Goal: Task Accomplishment & Management: Complete application form

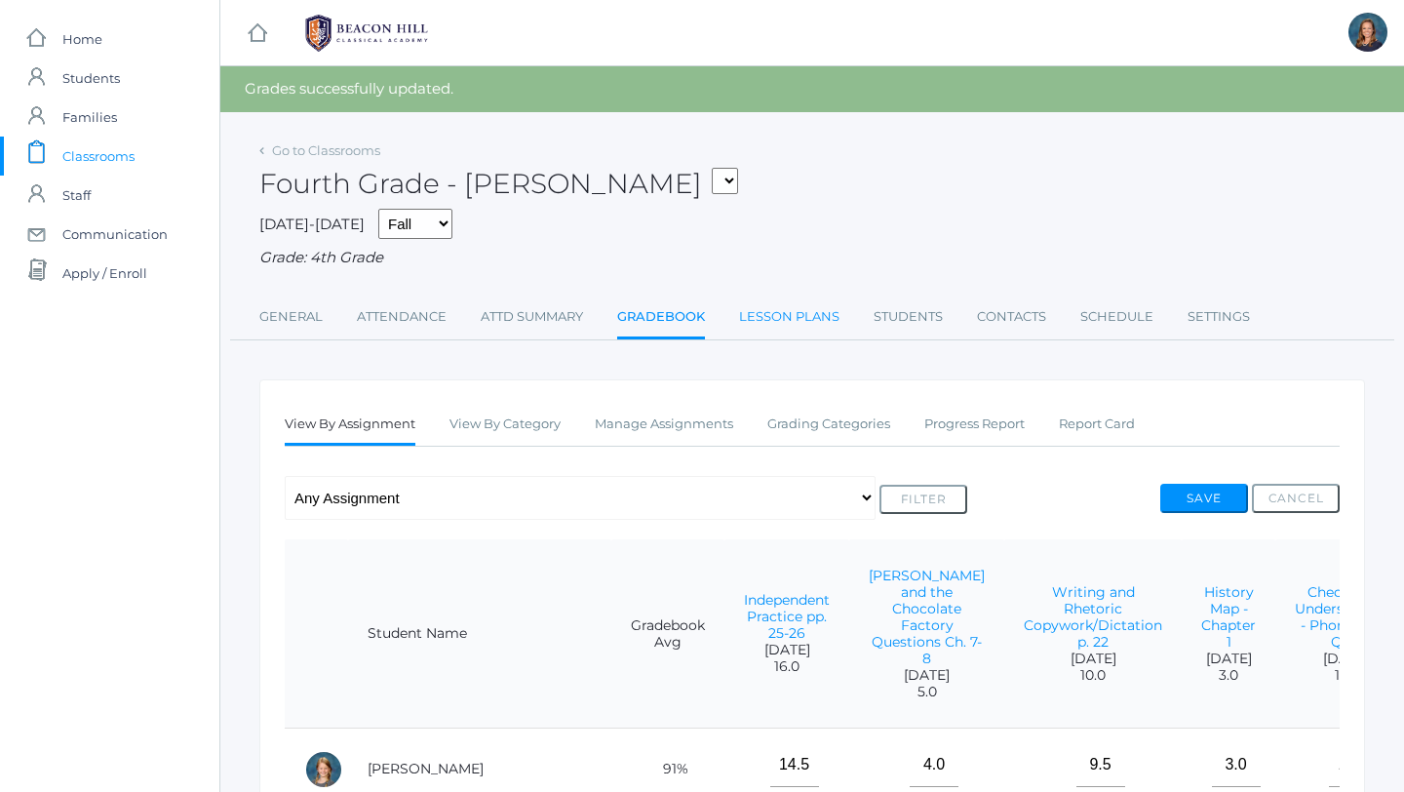
click at [798, 320] on link "Lesson Plans" at bounding box center [789, 316] width 100 height 39
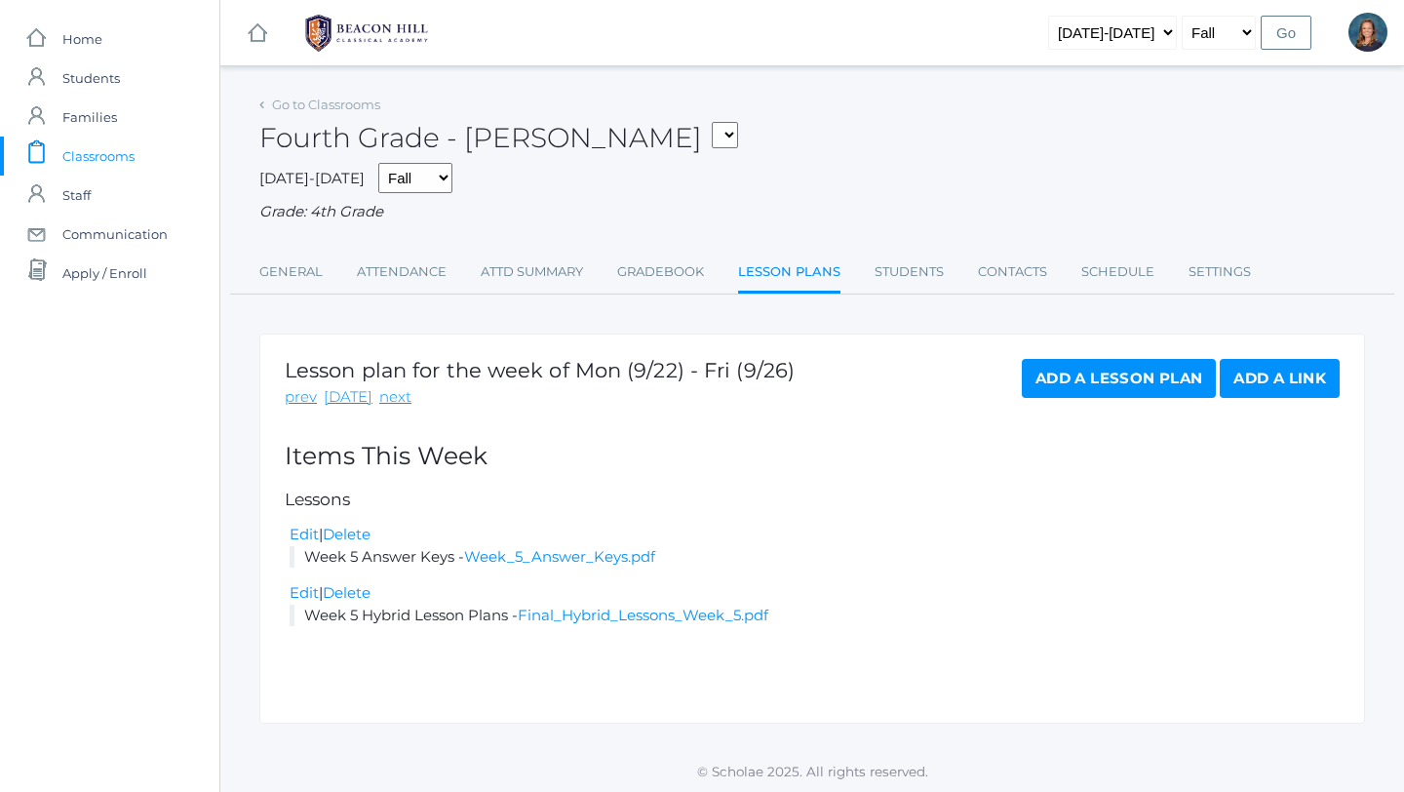
click at [1289, 376] on link "Add a Link" at bounding box center [1280, 378] width 120 height 39
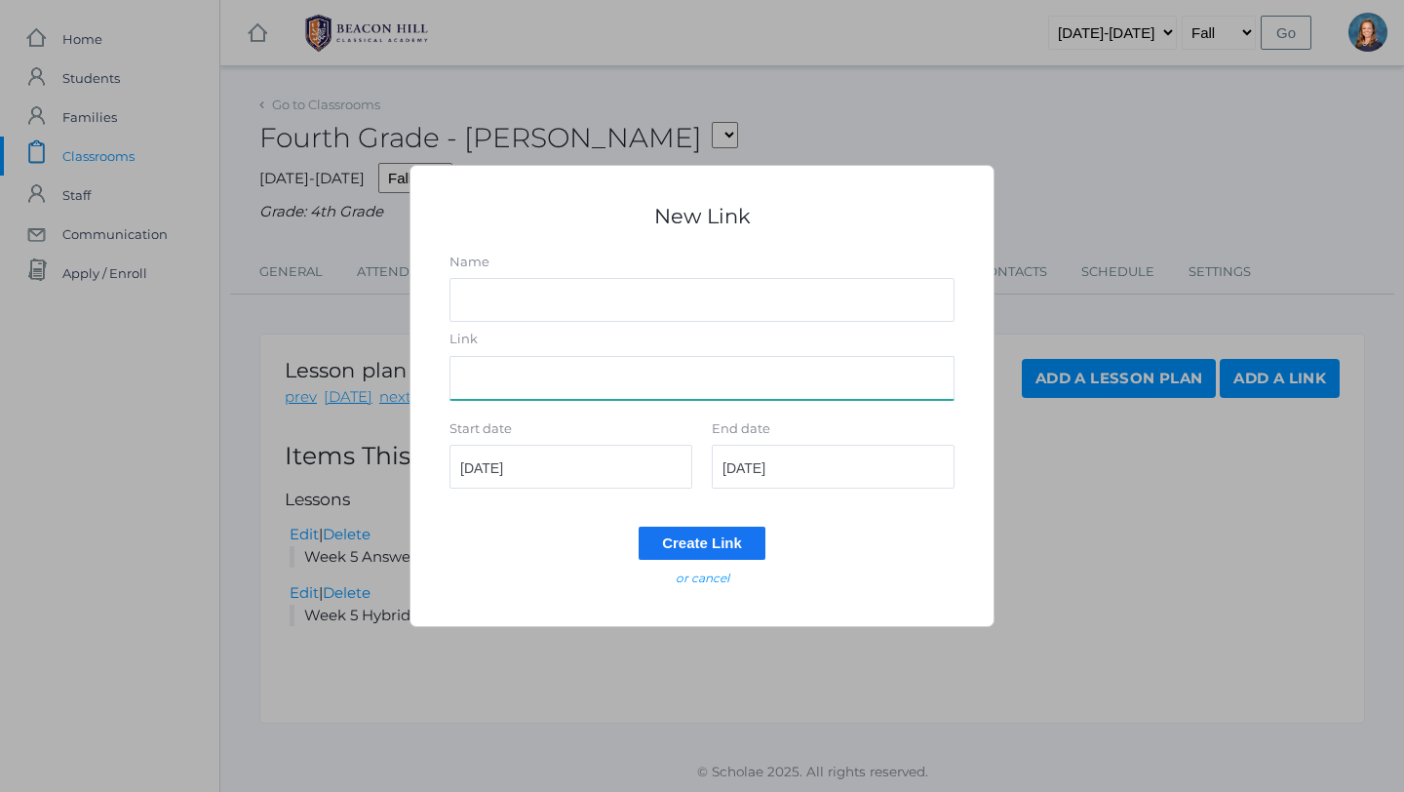
click at [643, 380] on input "Link" at bounding box center [701, 378] width 505 height 44
paste input "[URL][DOMAIN_NAME]"
type input "[URL][DOMAIN_NAME]"
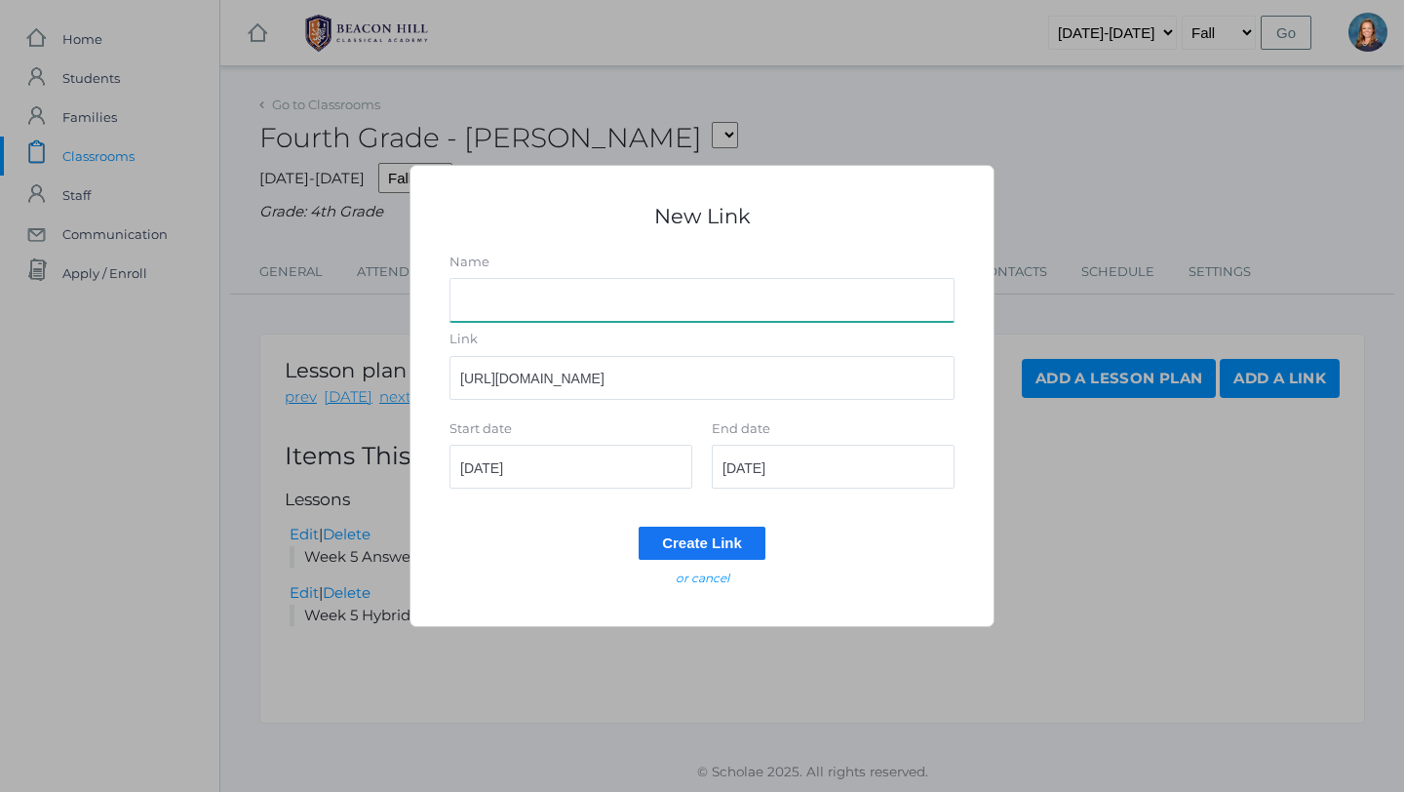
scroll to position [0, 0]
click at [522, 291] on input "Name" at bounding box center [701, 300] width 505 height 44
type input "Week 5 Lesson Plans"
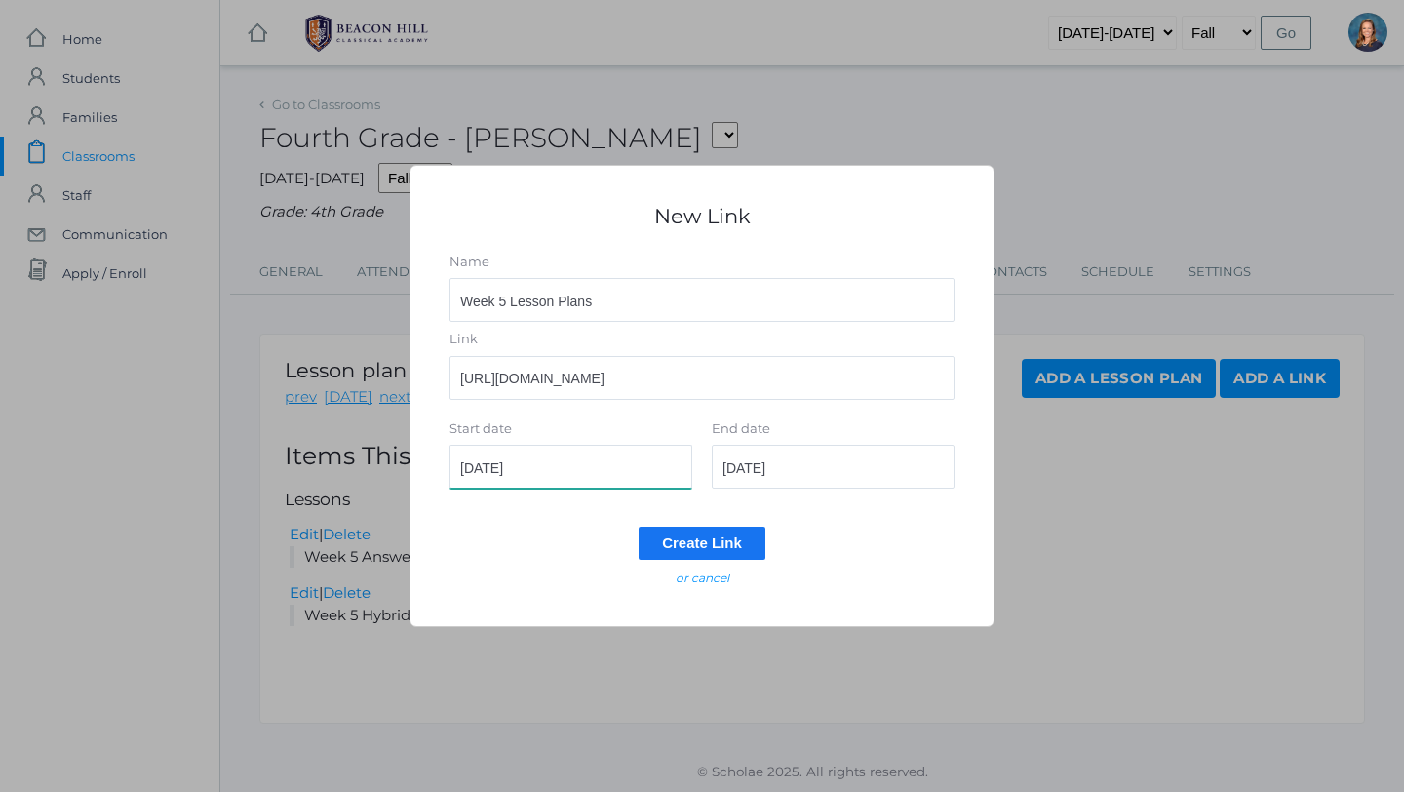
click at [545, 459] on input "2025-09-22" at bounding box center [570, 467] width 243 height 44
click at [554, 470] on input "2025-09-22" at bounding box center [570, 467] width 243 height 44
type input "2025-09-24"
click at [819, 476] on input "2025-09-22" at bounding box center [833, 467] width 243 height 44
type input "2025-09-26"
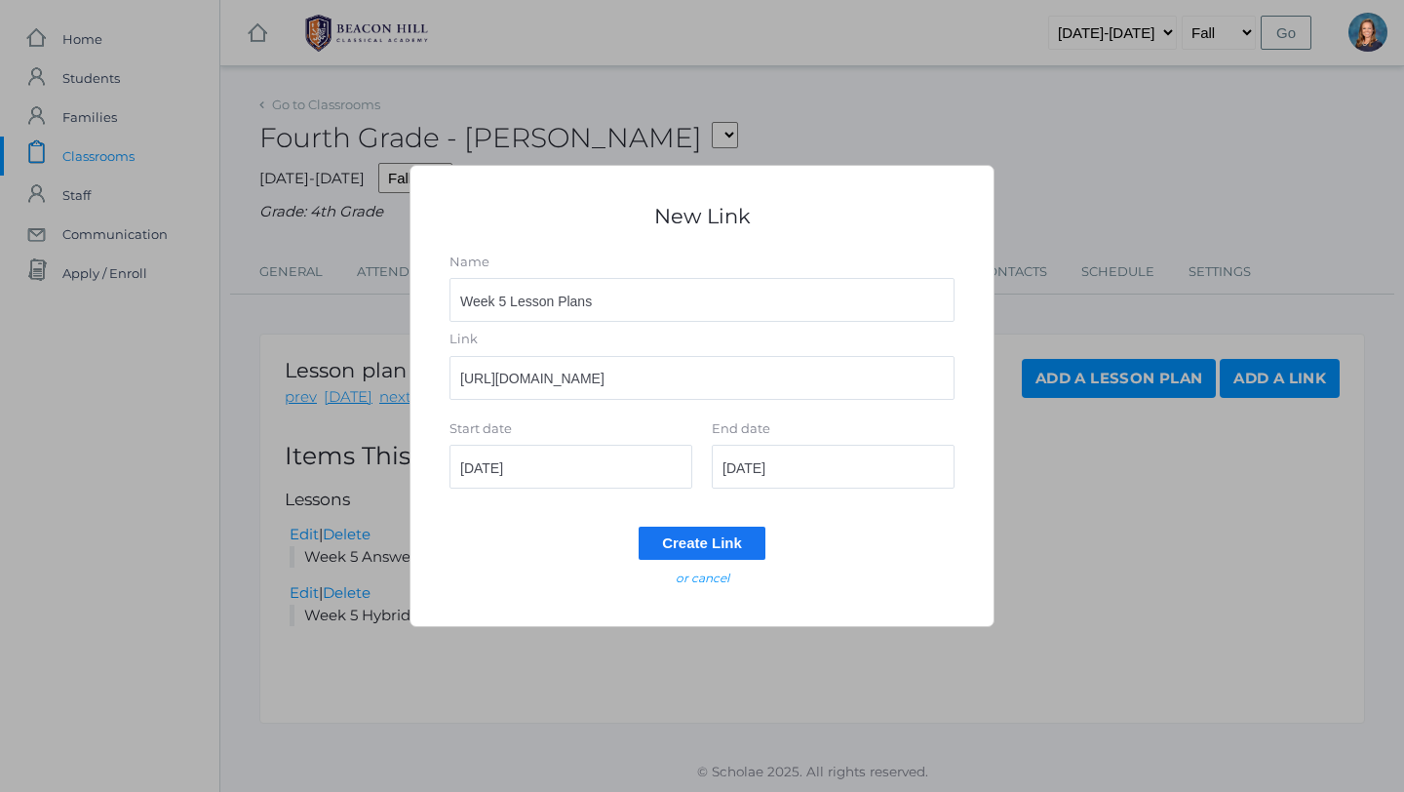
click at [741, 552] on input "Create Link" at bounding box center [702, 542] width 127 height 32
